Goal: Transaction & Acquisition: Book appointment/travel/reservation

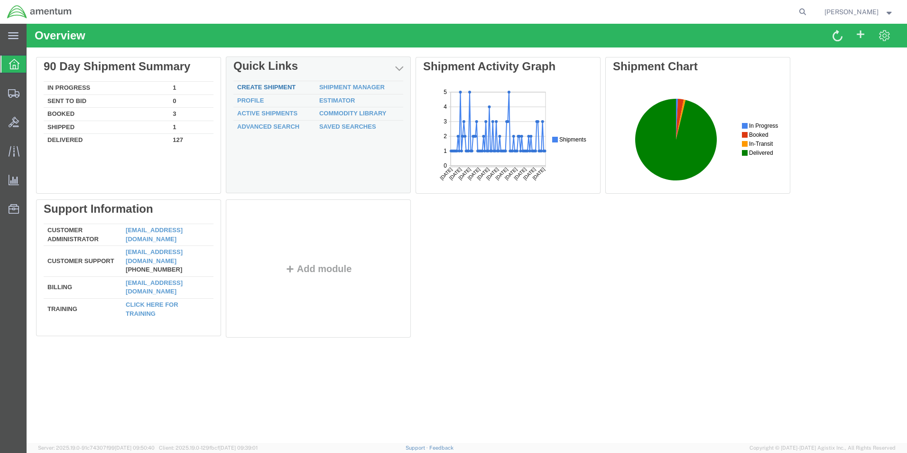
click at [283, 89] on div "Delete 90 Day Shipment Summary In Progress 1 Sent To Bid 0 Booked 3 Shipped 1 D…" at bounding box center [467, 199] width 862 height 285
click at [281, 86] on link "Create Shipment" at bounding box center [266, 87] width 58 height 7
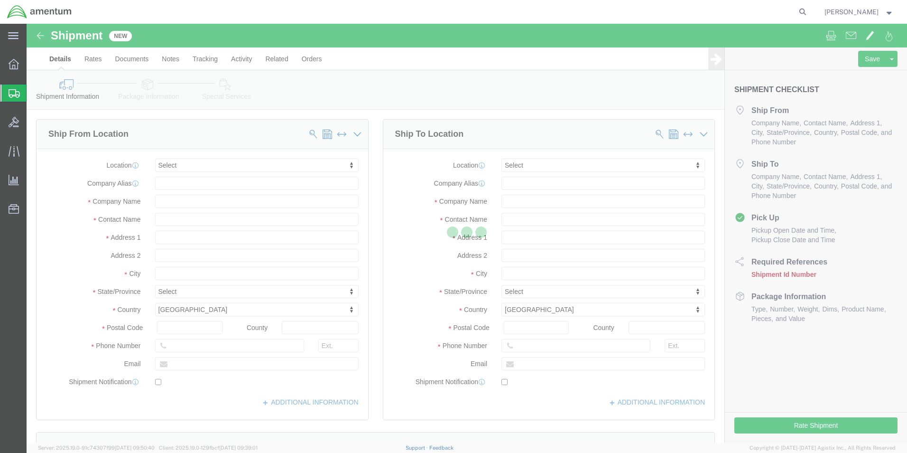
select select
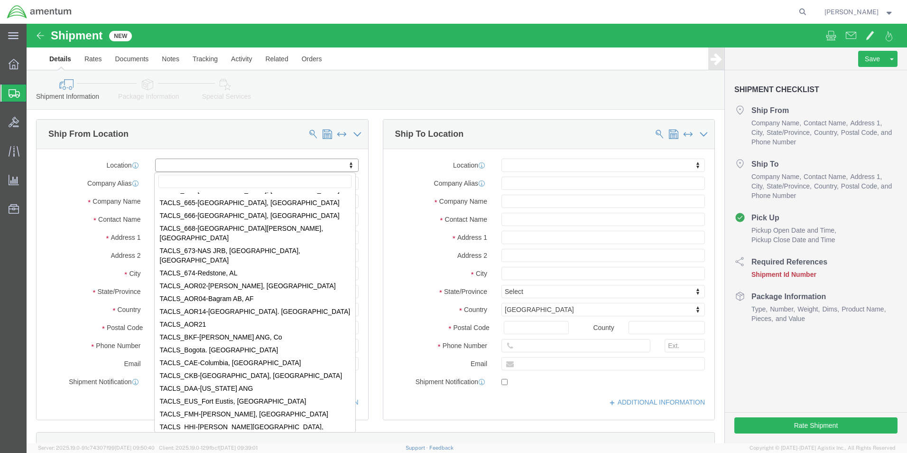
scroll to position [3786, 0]
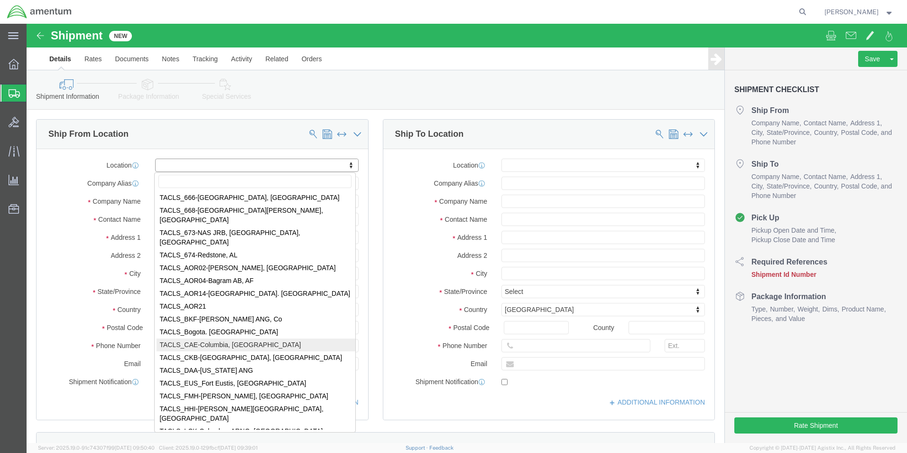
select select "42742"
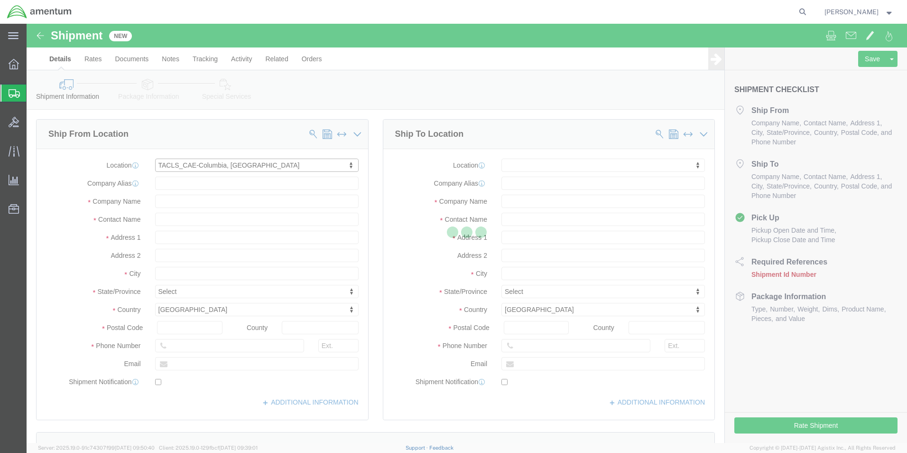
type input "Amentum Services, Inc."
type input "[STREET_ADDRESS]"
type input "[GEOGRAPHIC_DATA]"
type input "29170"
select select "SC"
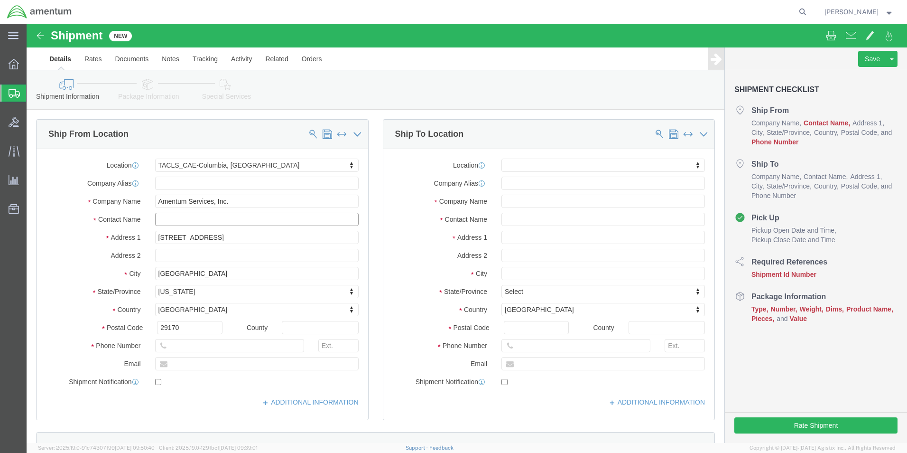
click input "text"
type input "[PERSON_NAME]"
click input "text"
type input "8"
type input "4698851160"
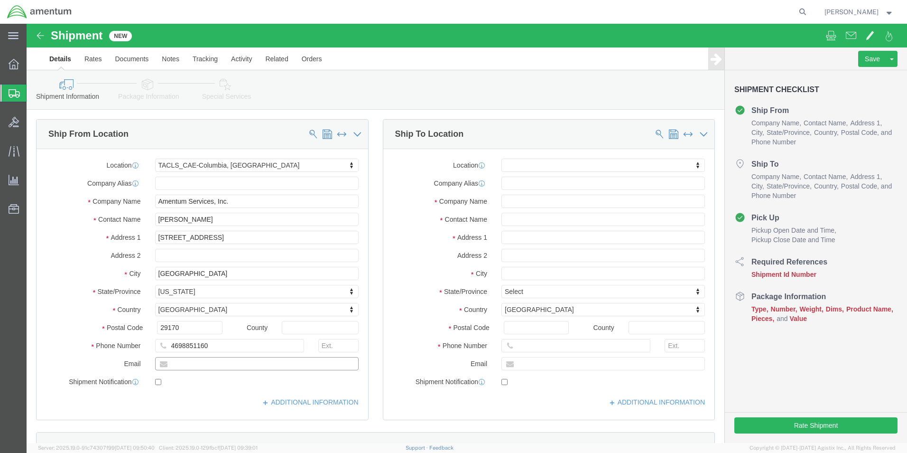
click input "text"
type input "[PERSON_NAME][EMAIL_ADDRESS][DOMAIN_NAME]"
checkbox input "true"
click input "text"
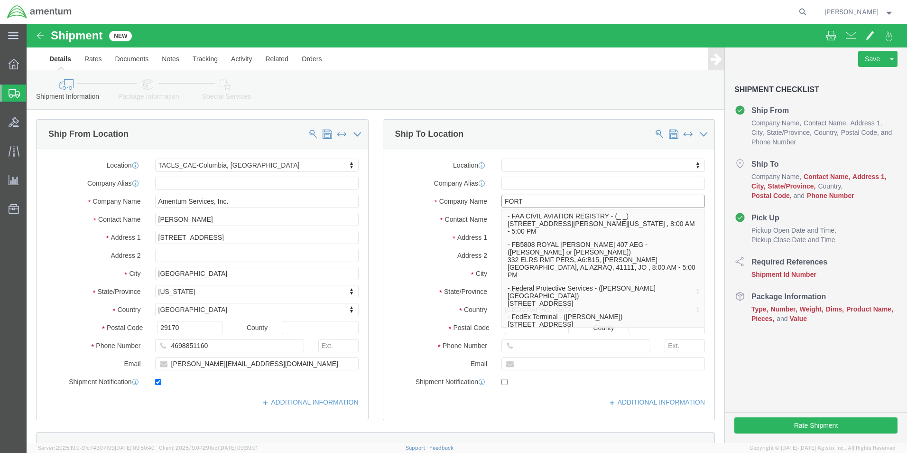
type input "FORT B"
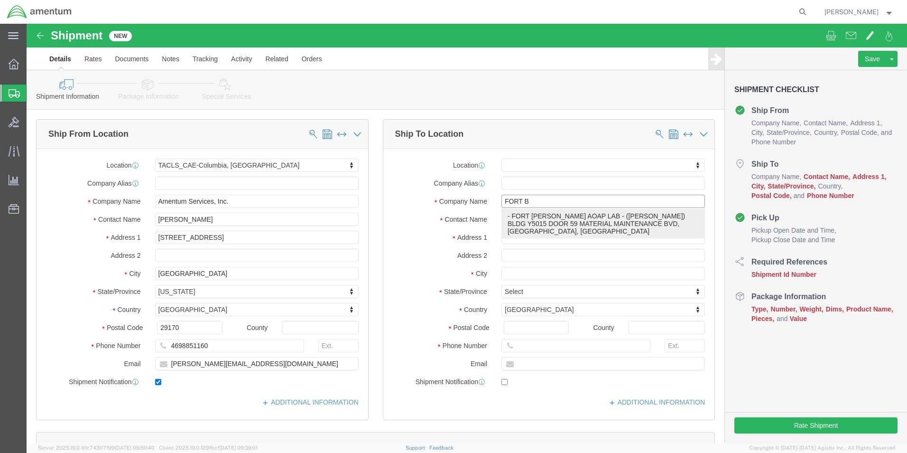
click p "- FORT [PERSON_NAME] AOAP LAB - ([PERSON_NAME]) BLDG Y5015 DOOR 59 MATERIAL MAI…"
select select
type input "FORT [PERSON_NAME] AOAP LAB"
type input "[PERSON_NAME]"
type input "BLDG Y5015 DOOR 59 MATERIAL MAINTENANCE BVD"
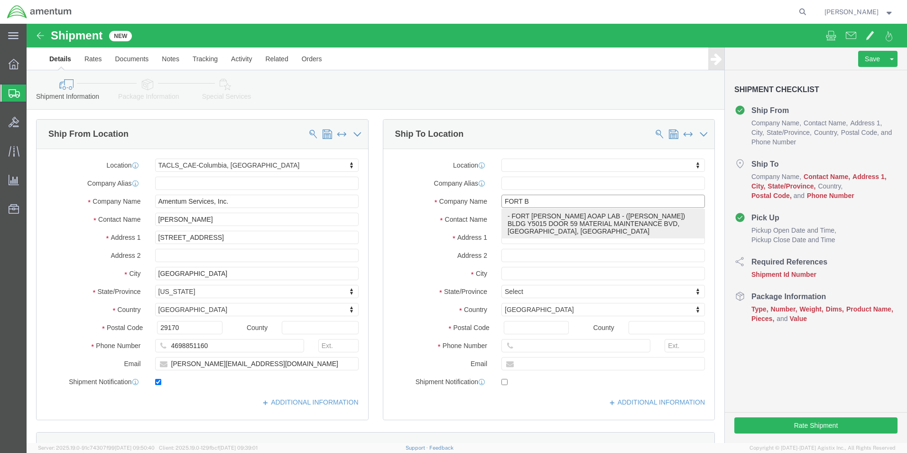
type input "[GEOGRAPHIC_DATA]"
type input "28310"
select select "NC"
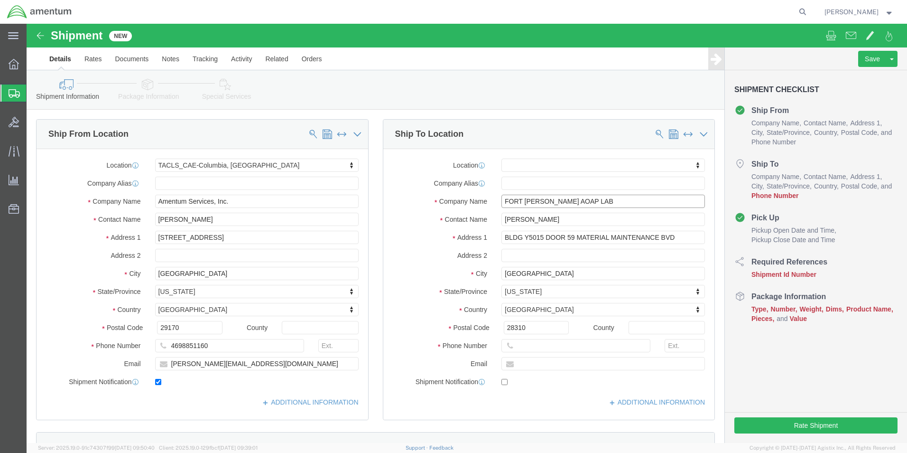
type input "FORT [PERSON_NAME] AOAP LAB"
click input "text"
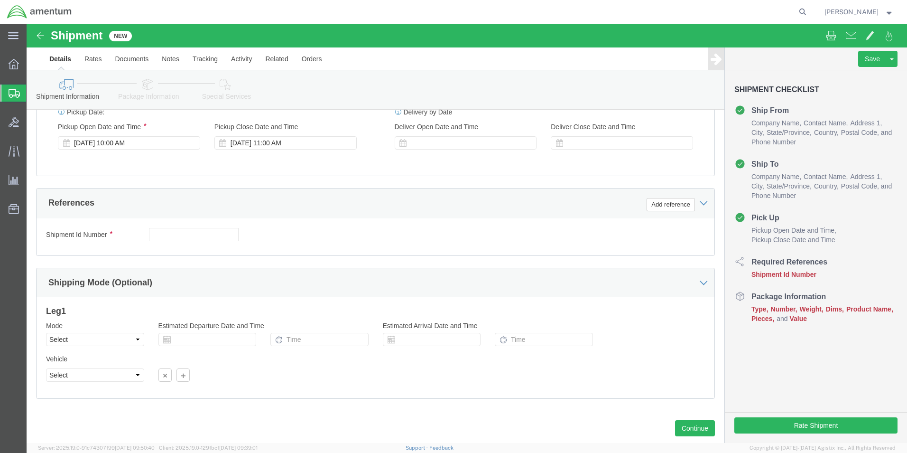
scroll to position [380, 0]
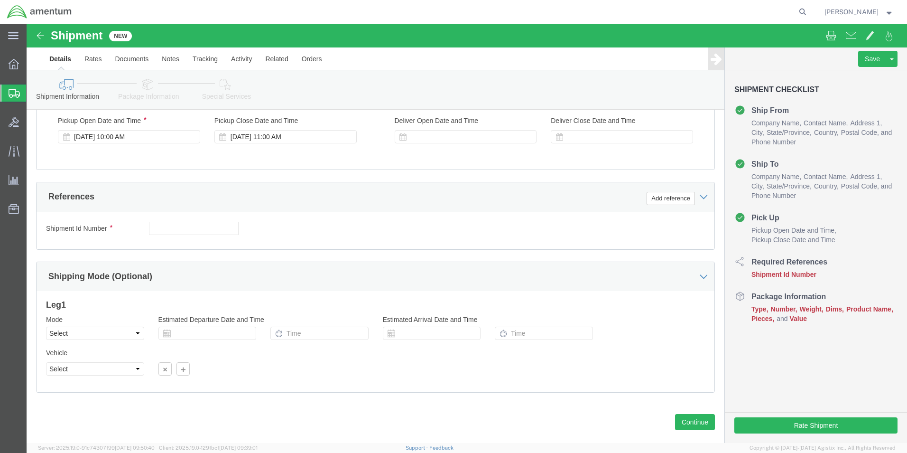
type input "9103962219"
click input "text"
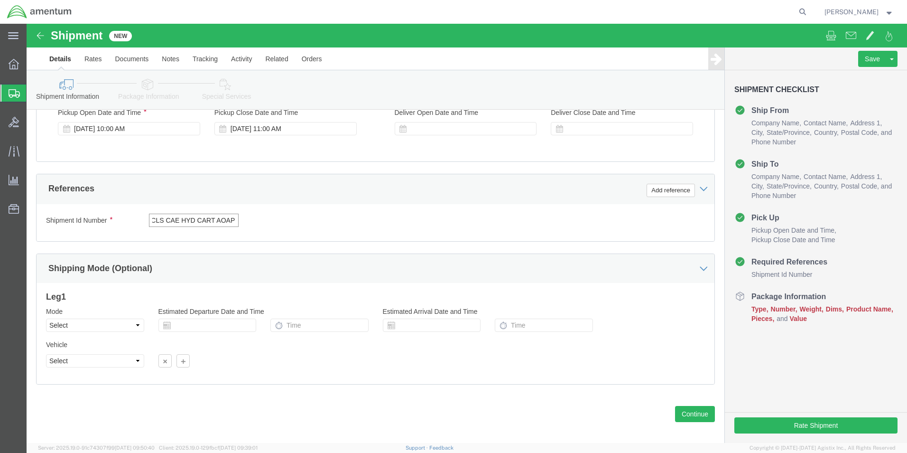
scroll to position [396, 0]
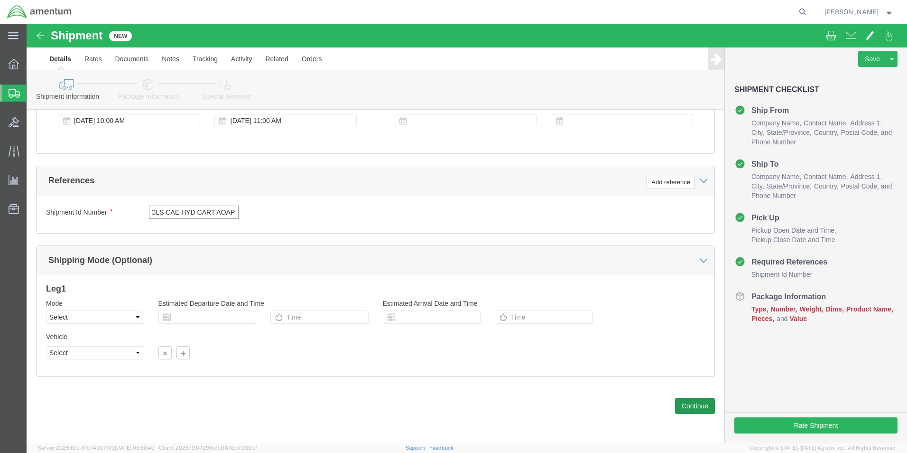
type input "TACLS CAE HYD CART AOAP"
click button "Continue"
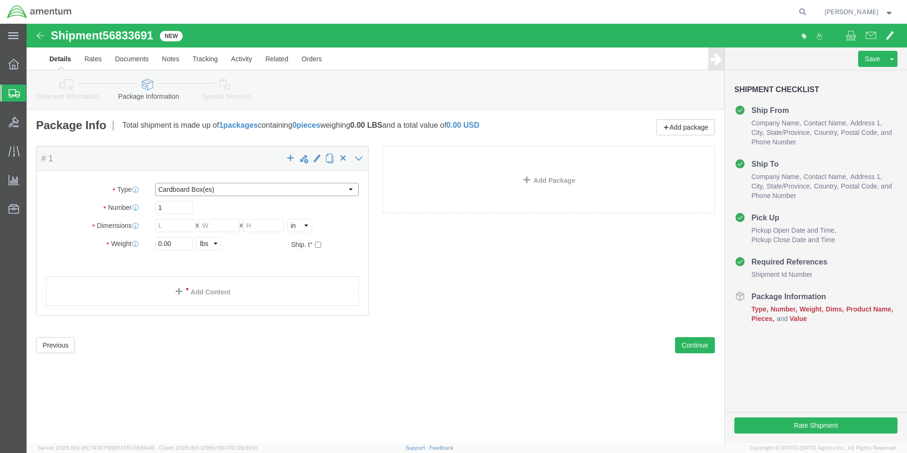
click select "Select BCK Boxes Bale(s) Basket(s) Bolt(s) Bottle(s) Buckets Bulk Bundle(s) Can…"
select select "ENV"
click select "Select BCK Boxes Bale(s) Basket(s) Bolt(s) Bottle(s) Buckets Bulk Bundle(s) Can…"
type input "9.50"
type input "12.50"
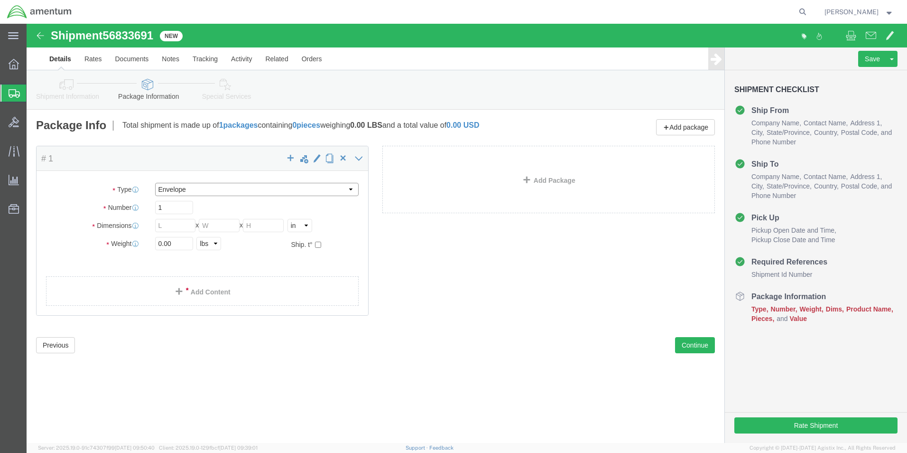
type input "0.25"
type input "1"
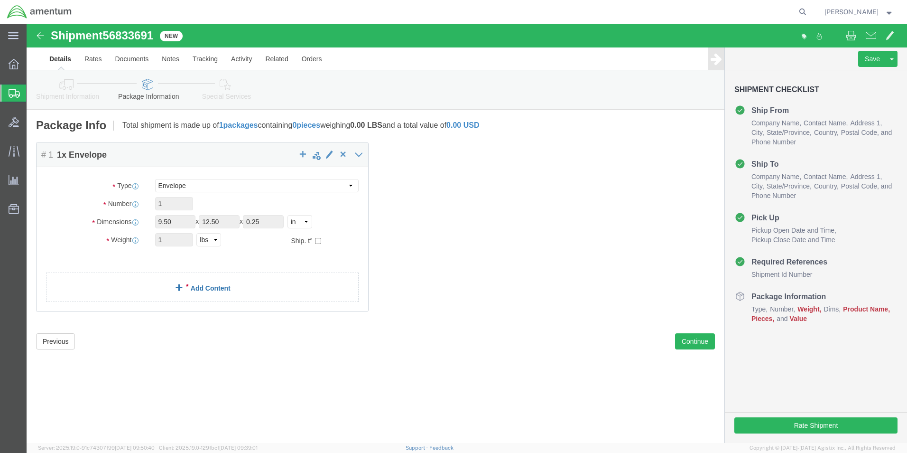
click link "Add Content"
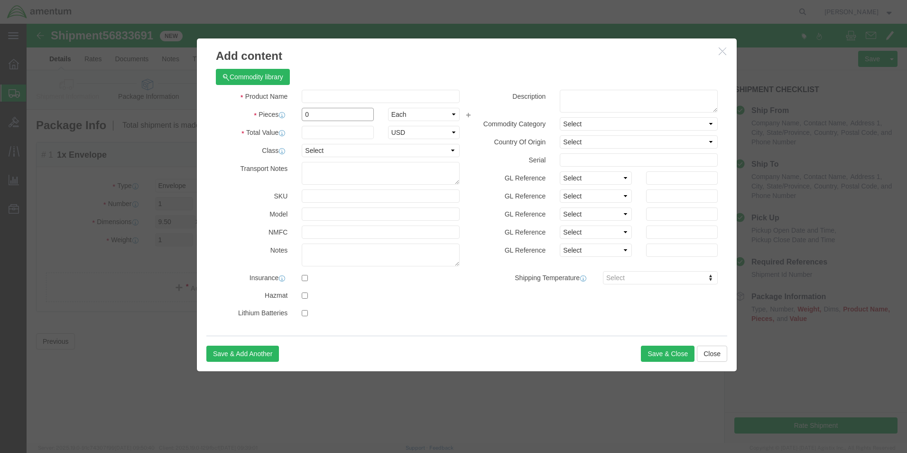
click input "0"
type input "1"
click input "text"
type input "AIRCRAFT PARTS"
click div
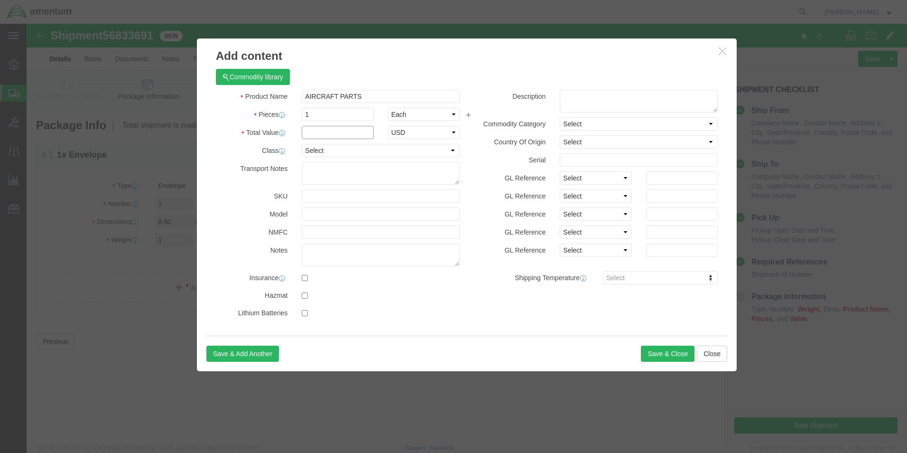
click input "text"
type input "10.00"
click button "Save & Close"
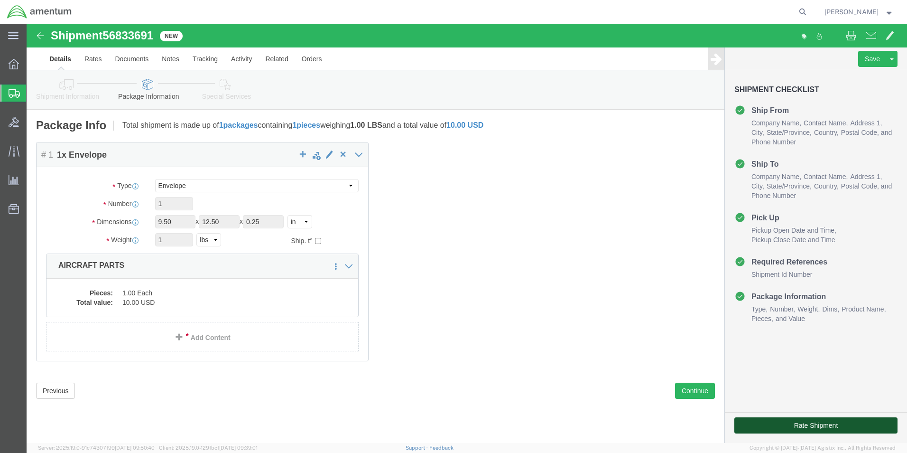
click button "Rate Shipment"
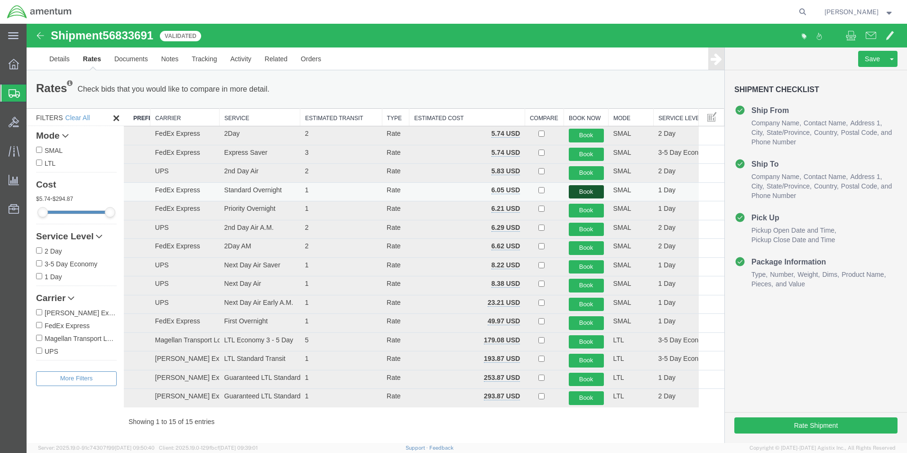
click at [584, 190] on button "Book" at bounding box center [586, 192] width 35 height 14
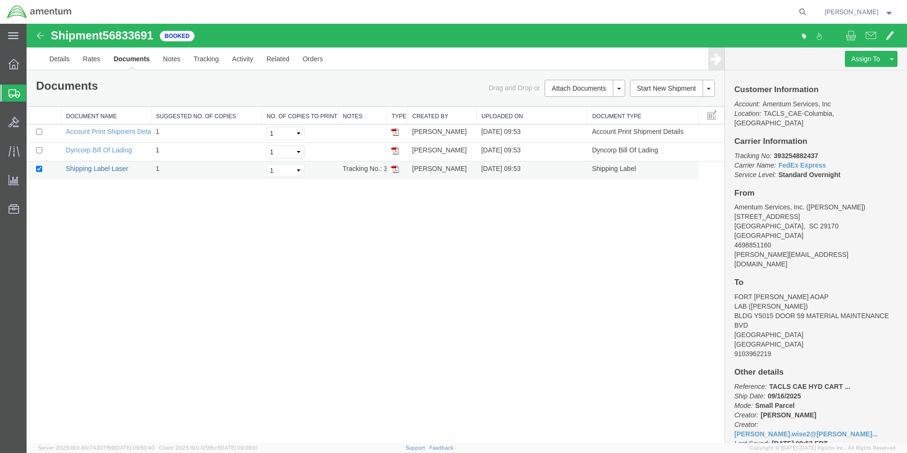
click at [101, 169] on link "Shipping Label Laser" at bounding box center [97, 169] width 63 height 8
